Goal: Information Seeking & Learning: Learn about a topic

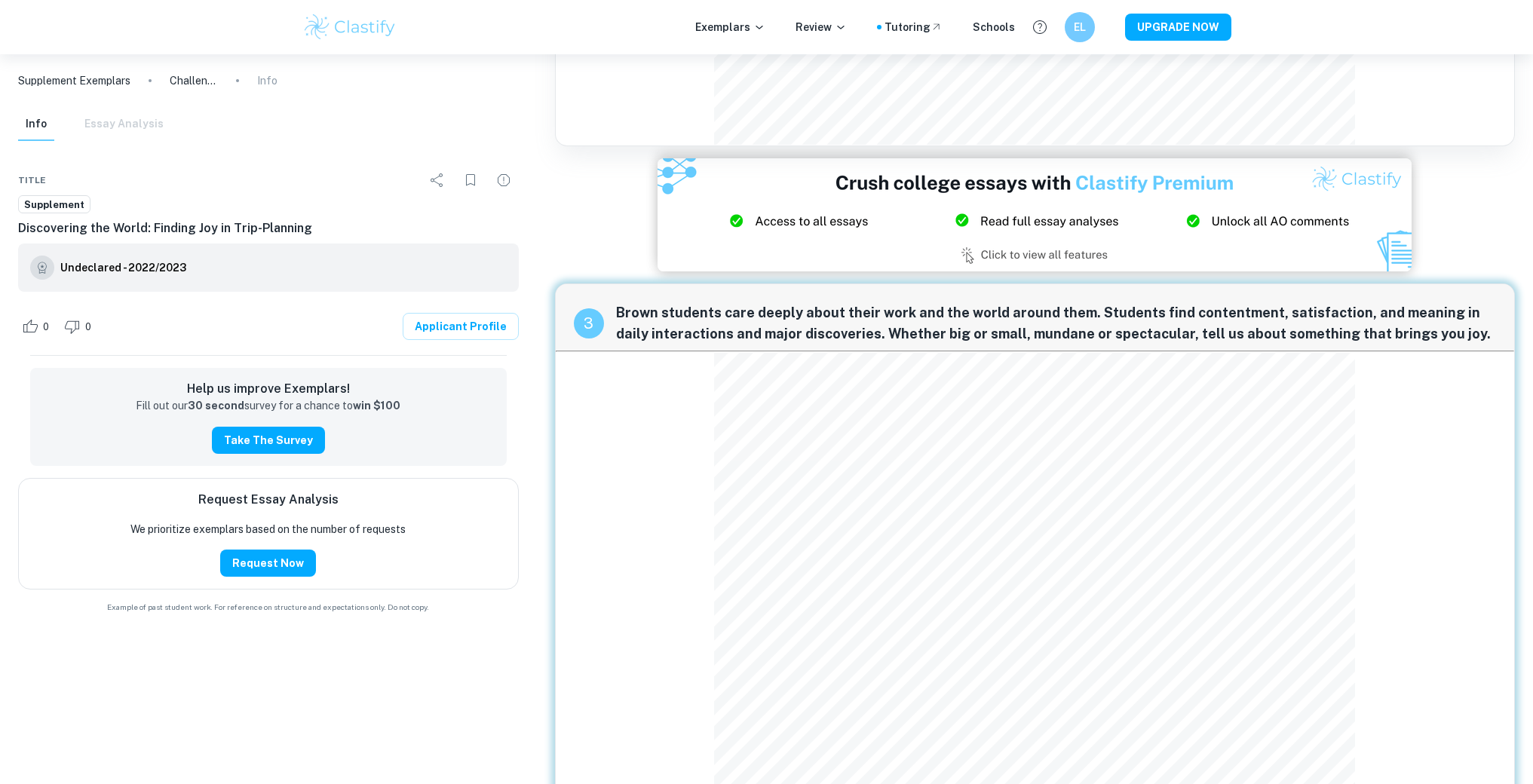
scroll to position [1388, 0]
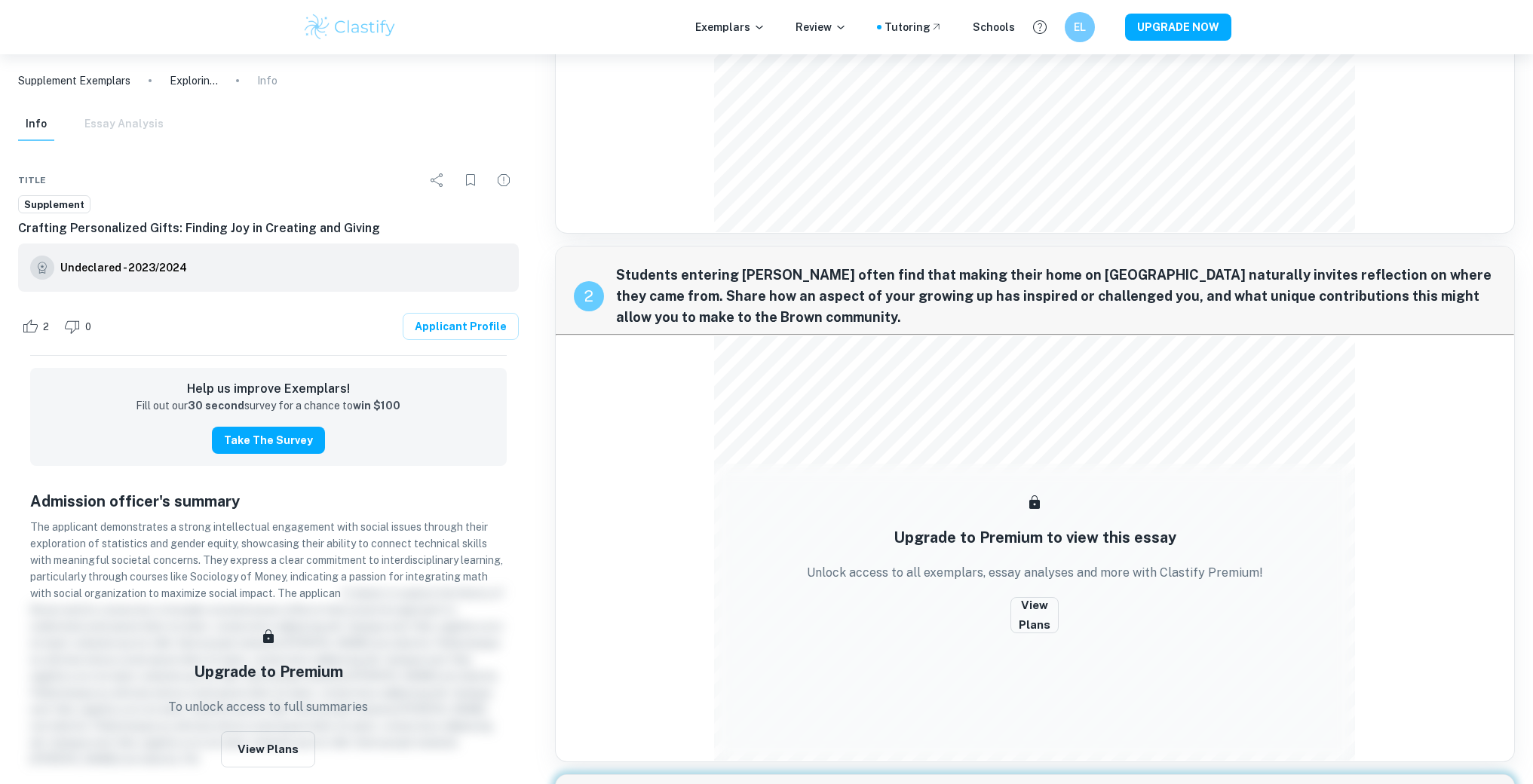
scroll to position [86, 0]
